Goal: Task Accomplishment & Management: Manage account settings

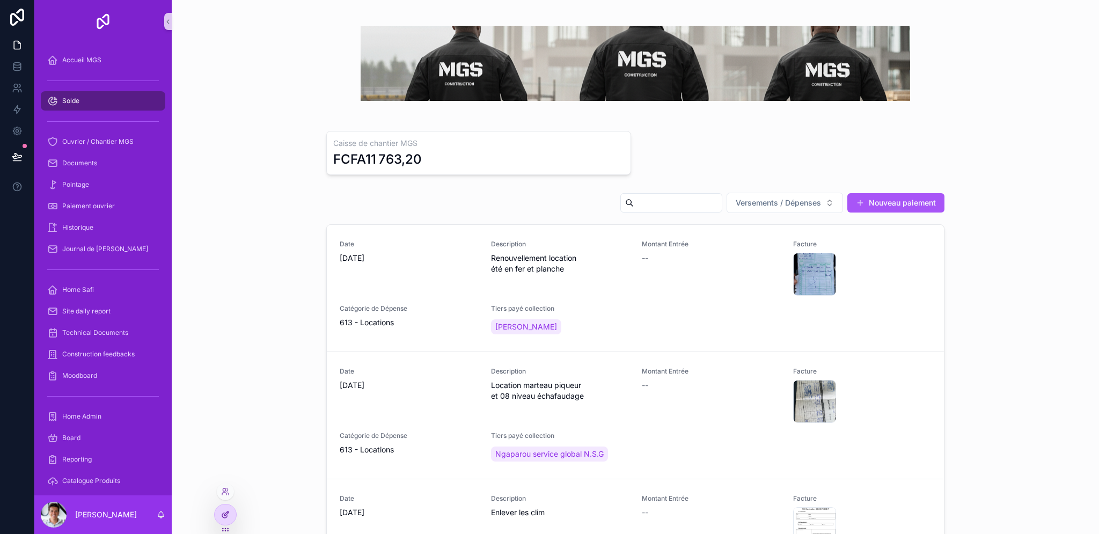
click at [225, 515] on icon at bounding box center [226, 513] width 4 height 4
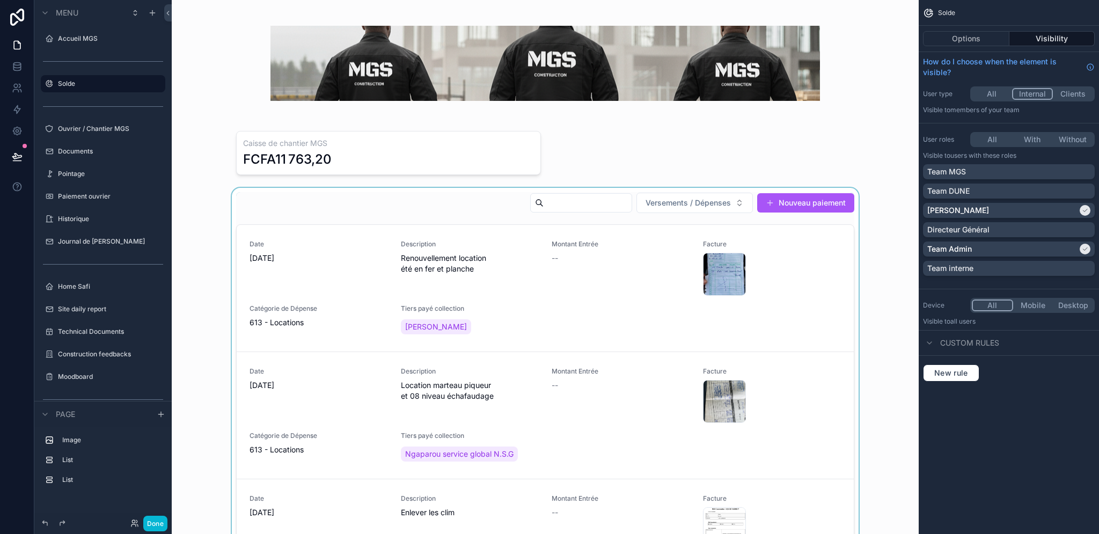
click at [512, 217] on div "scrollable content" at bounding box center [545, 408] width 730 height 441
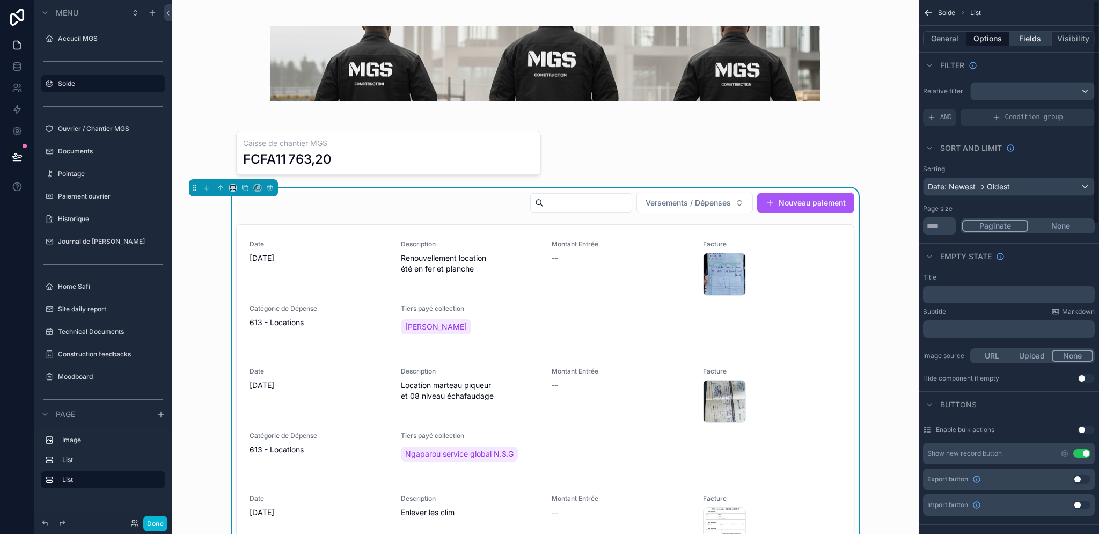
click at [1030, 41] on button "Fields" at bounding box center [1030, 38] width 43 height 15
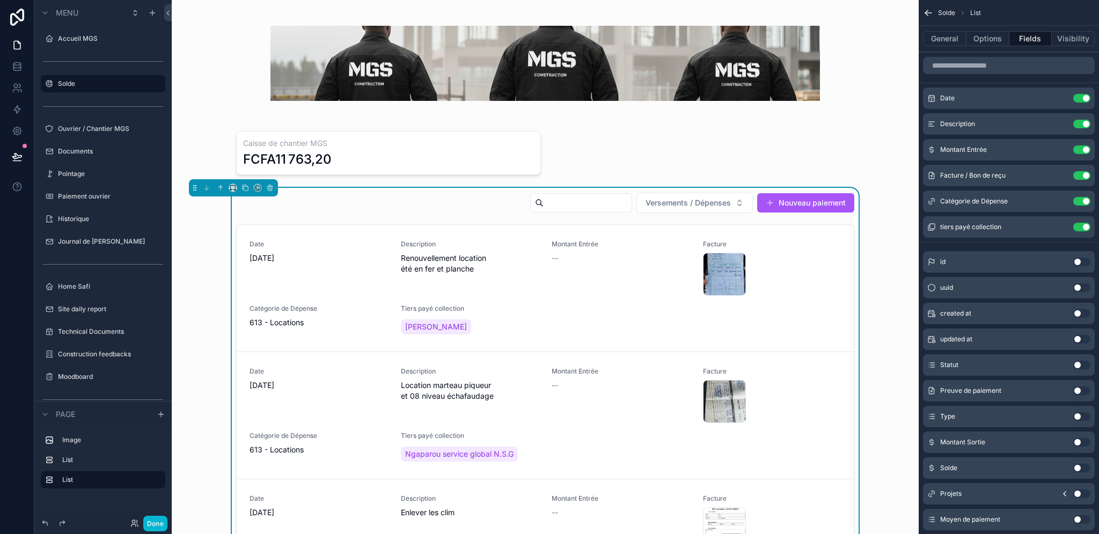
click at [1080, 393] on button "Use setting" at bounding box center [1081, 390] width 17 height 9
click at [157, 521] on button "Done" at bounding box center [155, 524] width 24 height 16
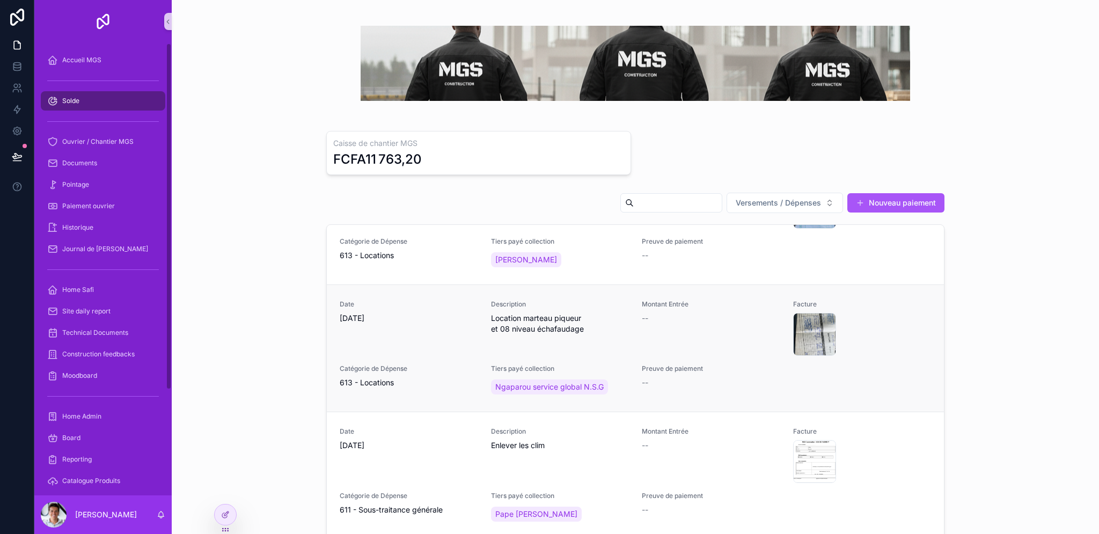
scroll to position [60, 0]
